Goal: Transaction & Acquisition: Download file/media

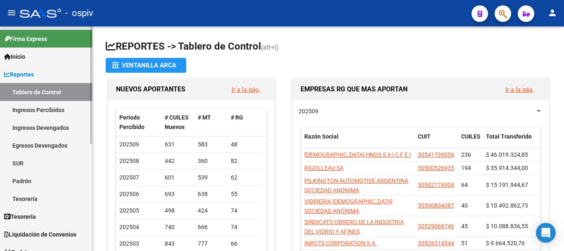
scroll to position [205, 0]
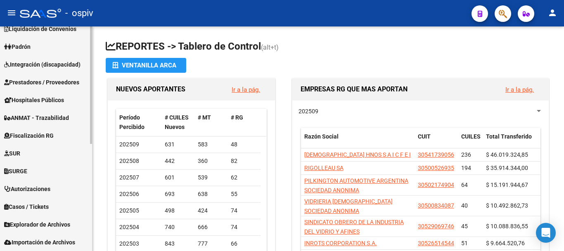
click at [34, 222] on span "Explorador de Archivos" at bounding box center [37, 224] width 66 height 9
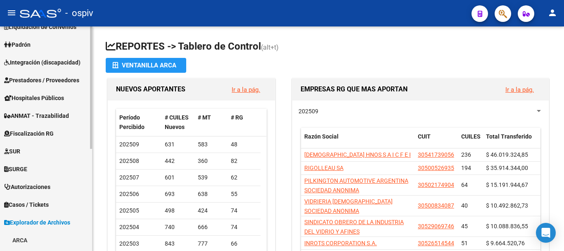
scroll to position [188, 0]
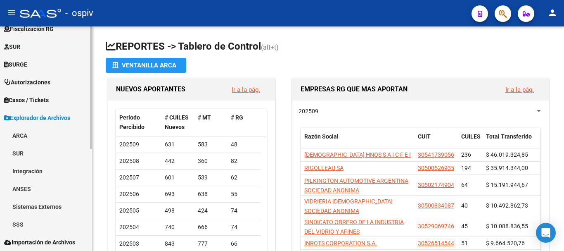
click at [23, 130] on link "ARCA" at bounding box center [46, 135] width 92 height 18
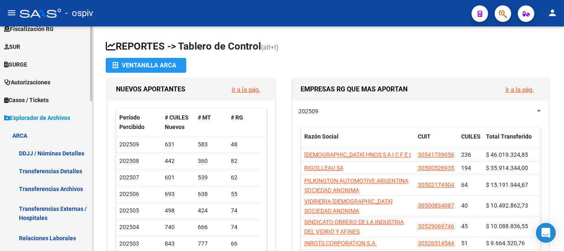
scroll to position [229, 0]
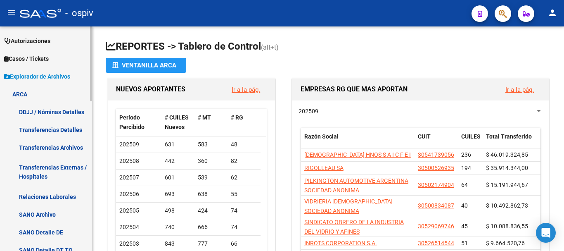
click at [53, 146] on link "Transferencias Archivos" at bounding box center [46, 147] width 92 height 18
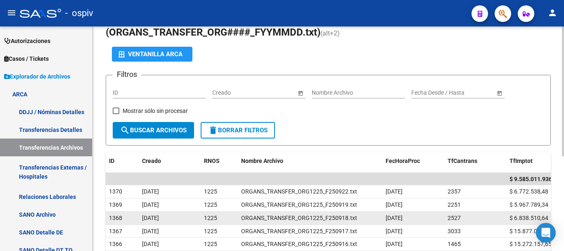
scroll to position [83, 0]
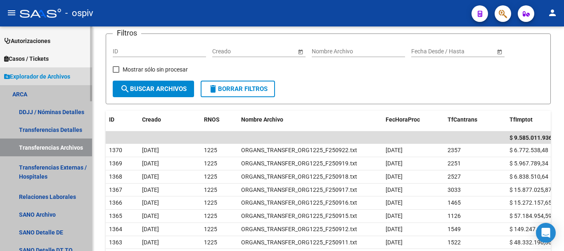
click at [62, 144] on link "Transferencias Archivos" at bounding box center [46, 147] width 92 height 18
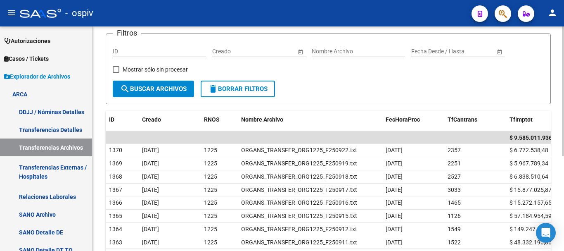
scroll to position [0, 0]
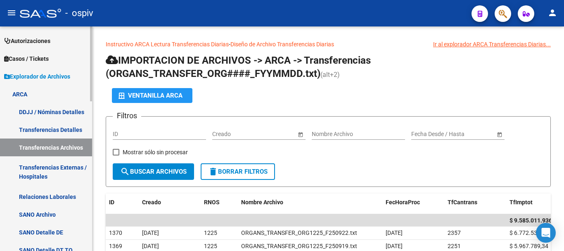
click at [69, 131] on link "Transferencias Detalles" at bounding box center [46, 130] width 92 height 18
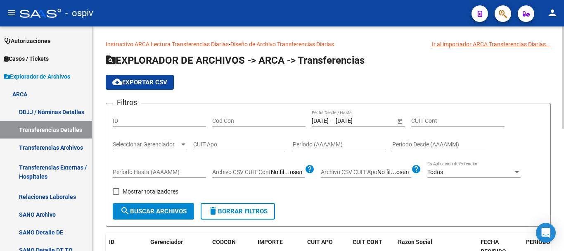
click at [357, 124] on input "[DATE]" at bounding box center [356, 120] width 40 height 7
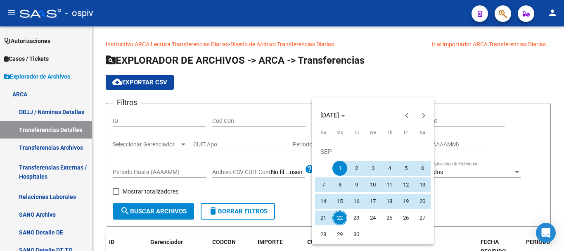
click at [342, 216] on span "22" at bounding box center [340, 217] width 15 height 15
type input "[DATE]"
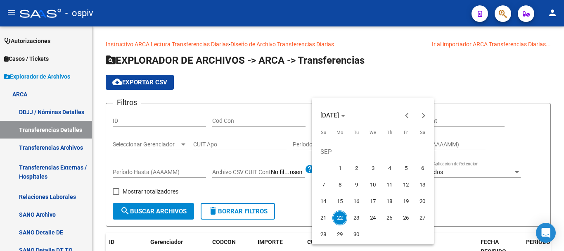
click at [342, 216] on span "22" at bounding box center [340, 217] width 15 height 15
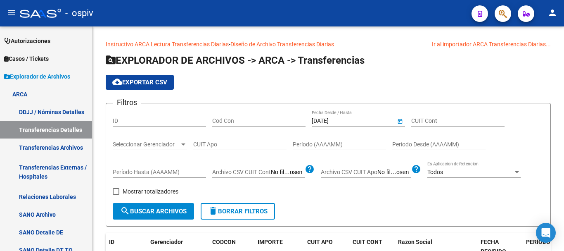
type input "[DATE]"
click at [133, 210] on span "search Buscar Archivos" at bounding box center [153, 210] width 67 height 7
click at [135, 73] on app-list-header "EXPLORADOR DE ARCHIVOS -> ARCA -> Transferencias cloud_download Exportar CSV Fi…" at bounding box center [328, 140] width 445 height 173
click at [134, 79] on span "cloud_download Exportar CSV" at bounding box center [139, 81] width 55 height 7
click at [329, 181] on div "Filtros ID Cod Con [DATE] [DATE] – [DATE] [DATE] Fecha Desde / Hasta CUIT Cont …" at bounding box center [328, 156] width 431 height 93
